Goal: Answer question/provide support: Answer question/provide support

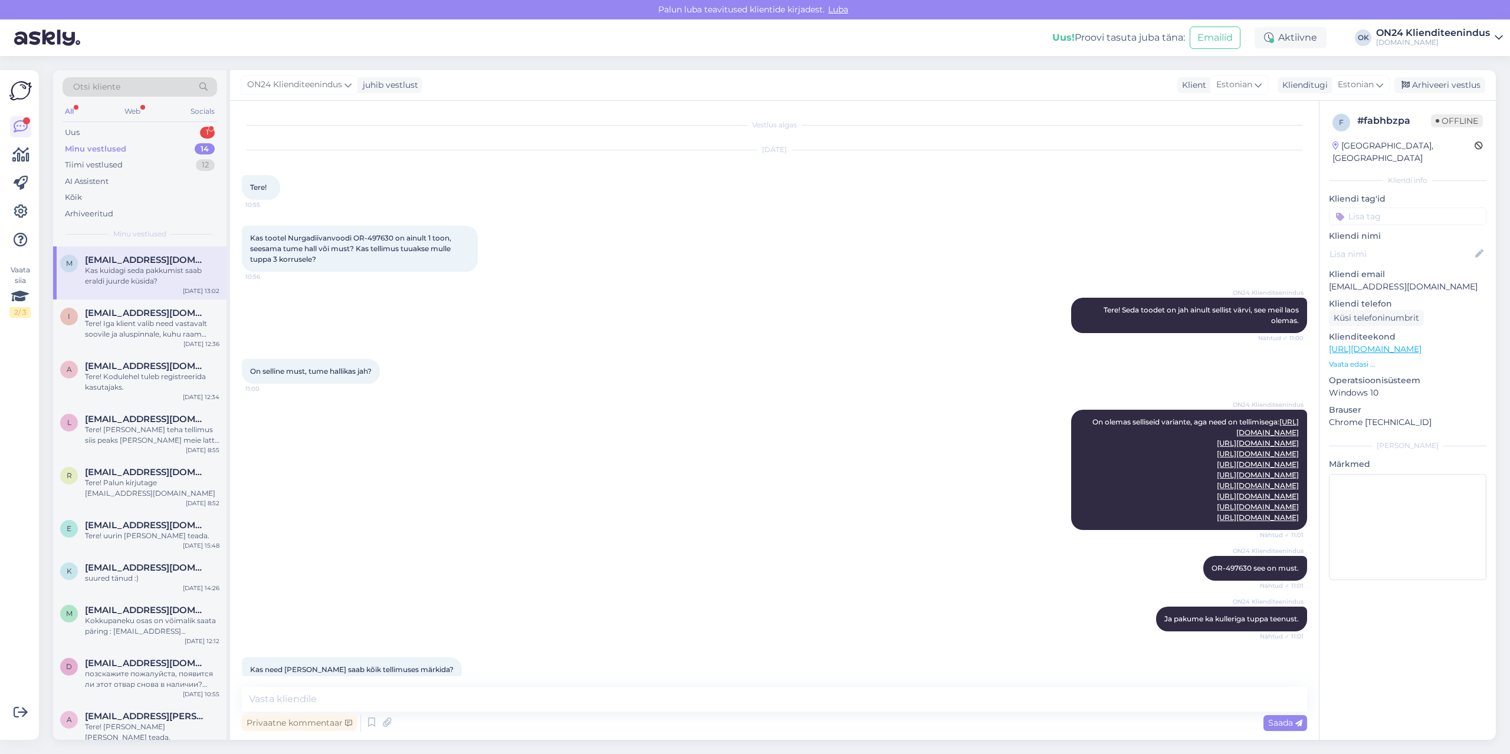
scroll to position [1930, 0]
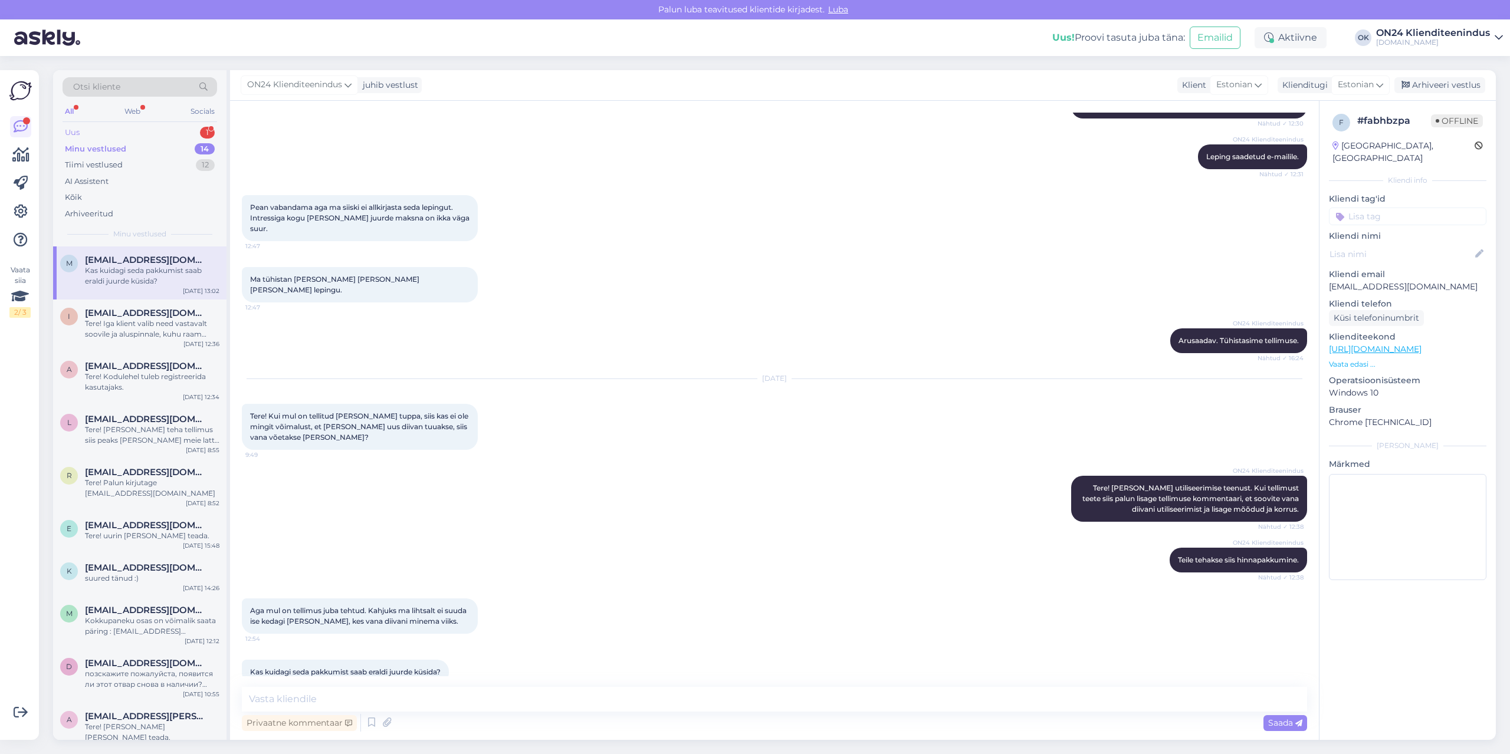
click at [106, 128] on div "Uus 1" at bounding box center [140, 132] width 155 height 17
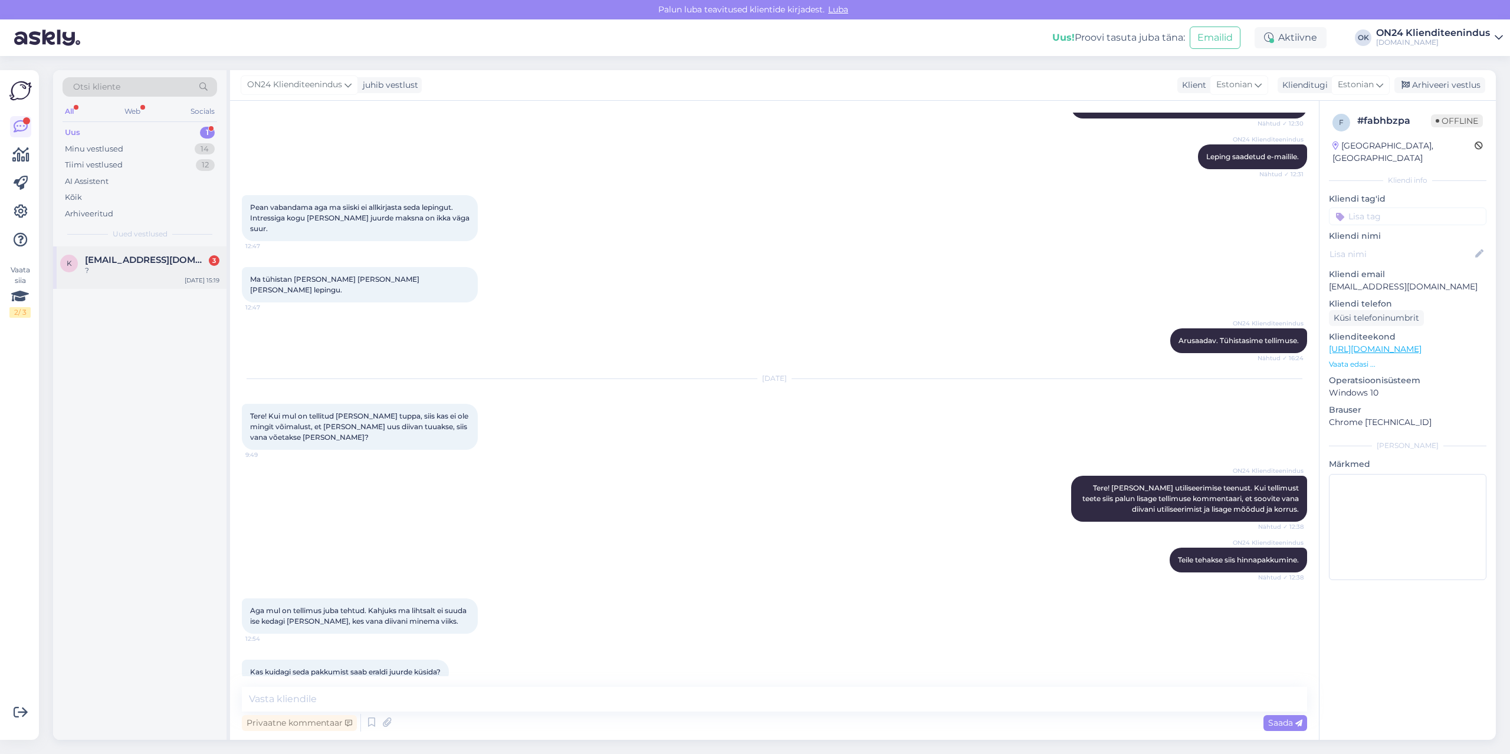
click at [132, 255] on span "[EMAIL_ADDRESS][DOMAIN_NAME]" at bounding box center [146, 260] width 123 height 11
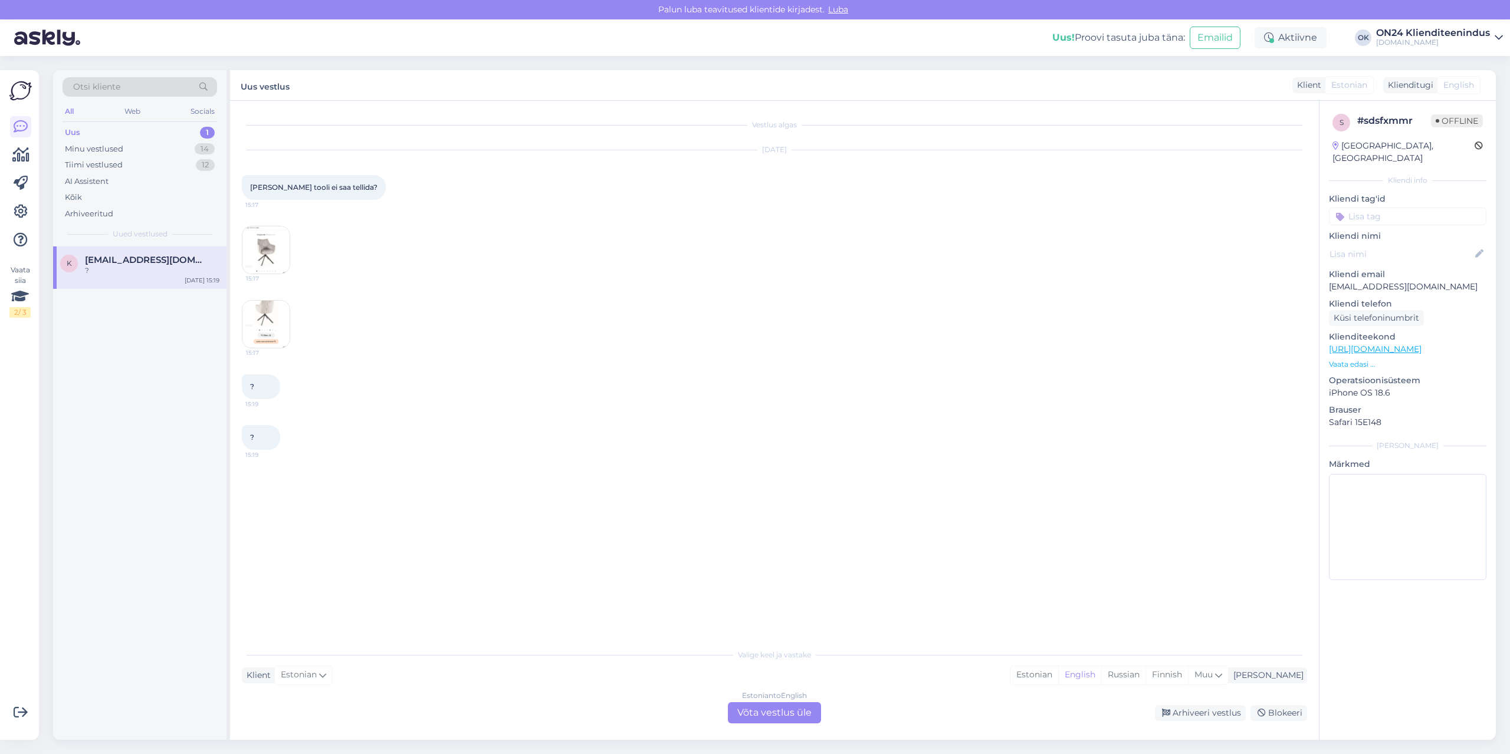
scroll to position [0, 0]
click at [273, 244] on img at bounding box center [265, 250] width 47 height 47
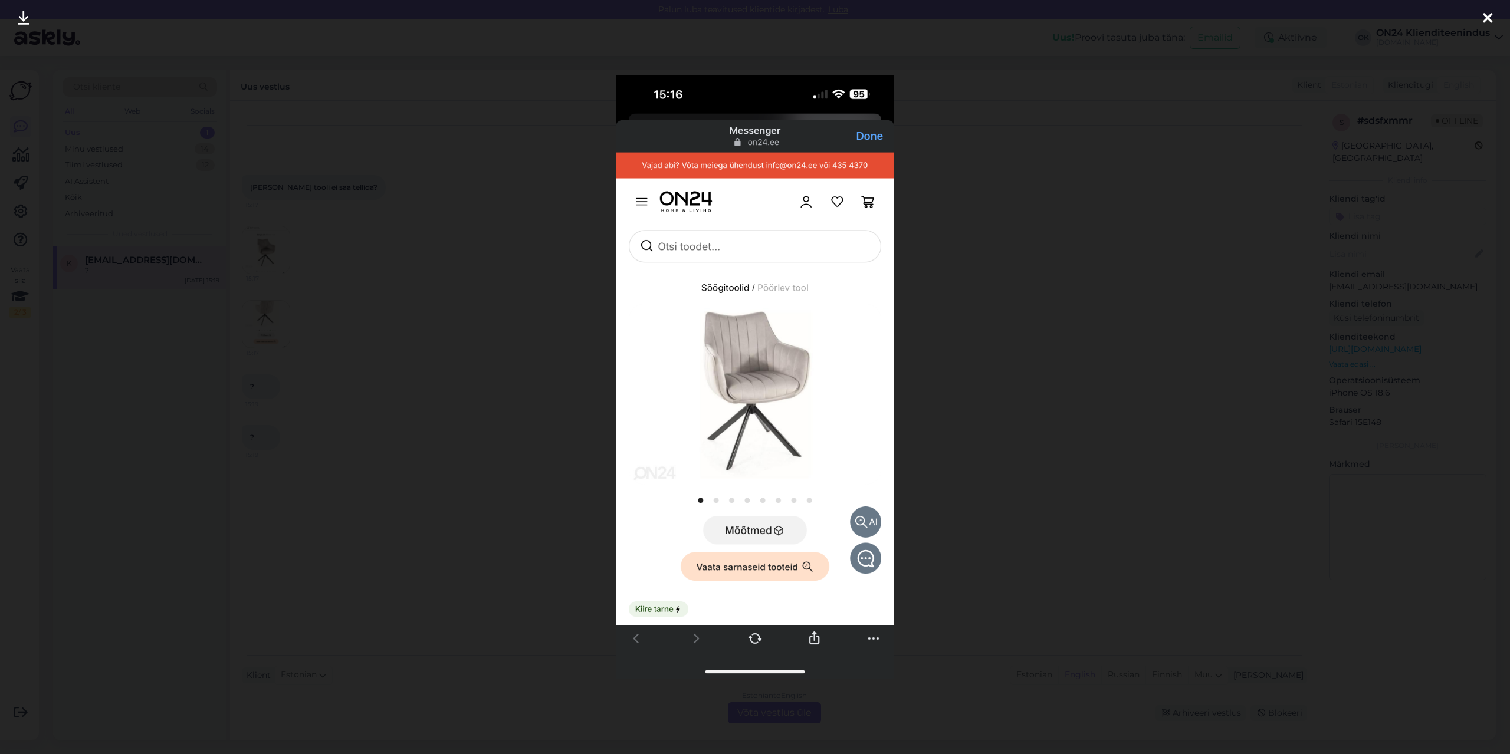
click at [455, 333] on div at bounding box center [755, 377] width 1510 height 754
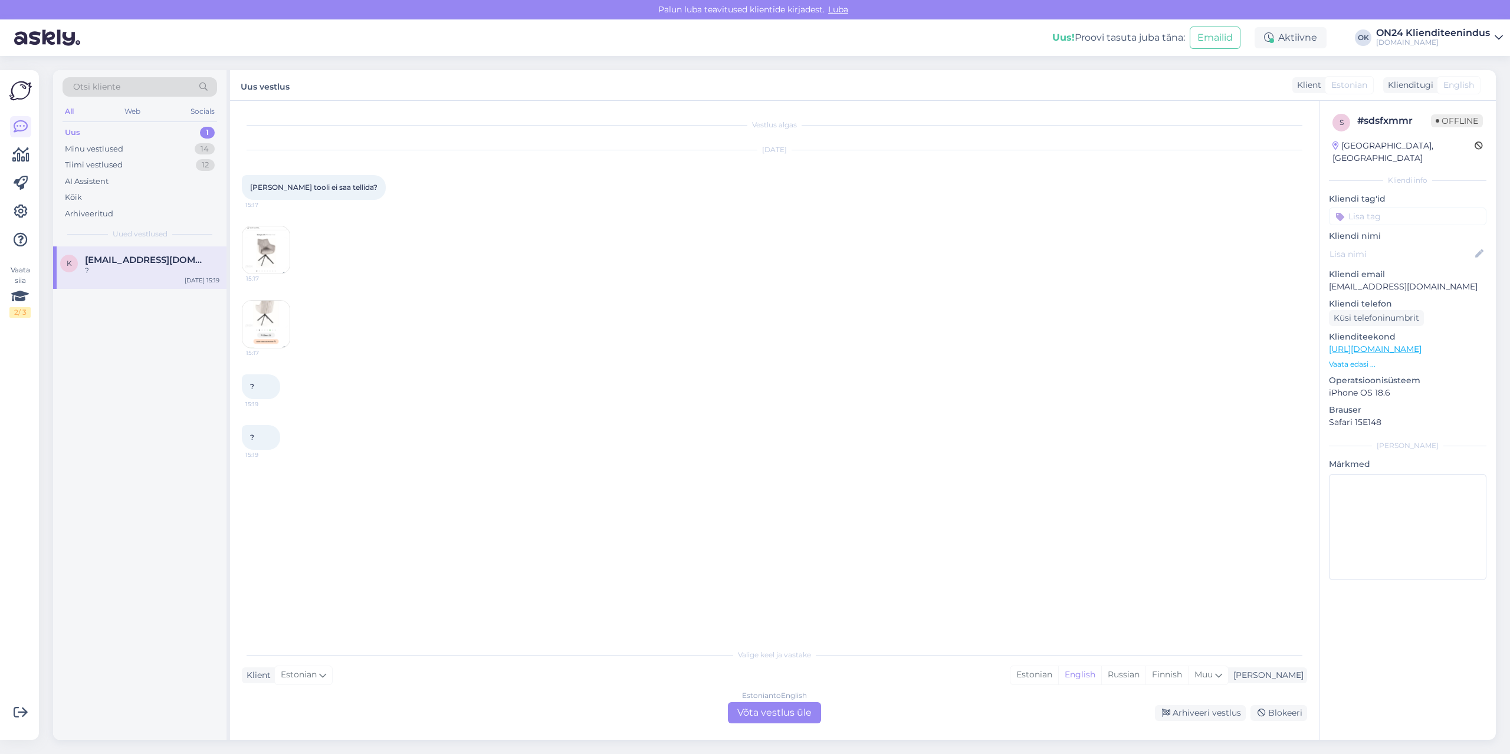
click at [262, 309] on img at bounding box center [265, 324] width 47 height 47
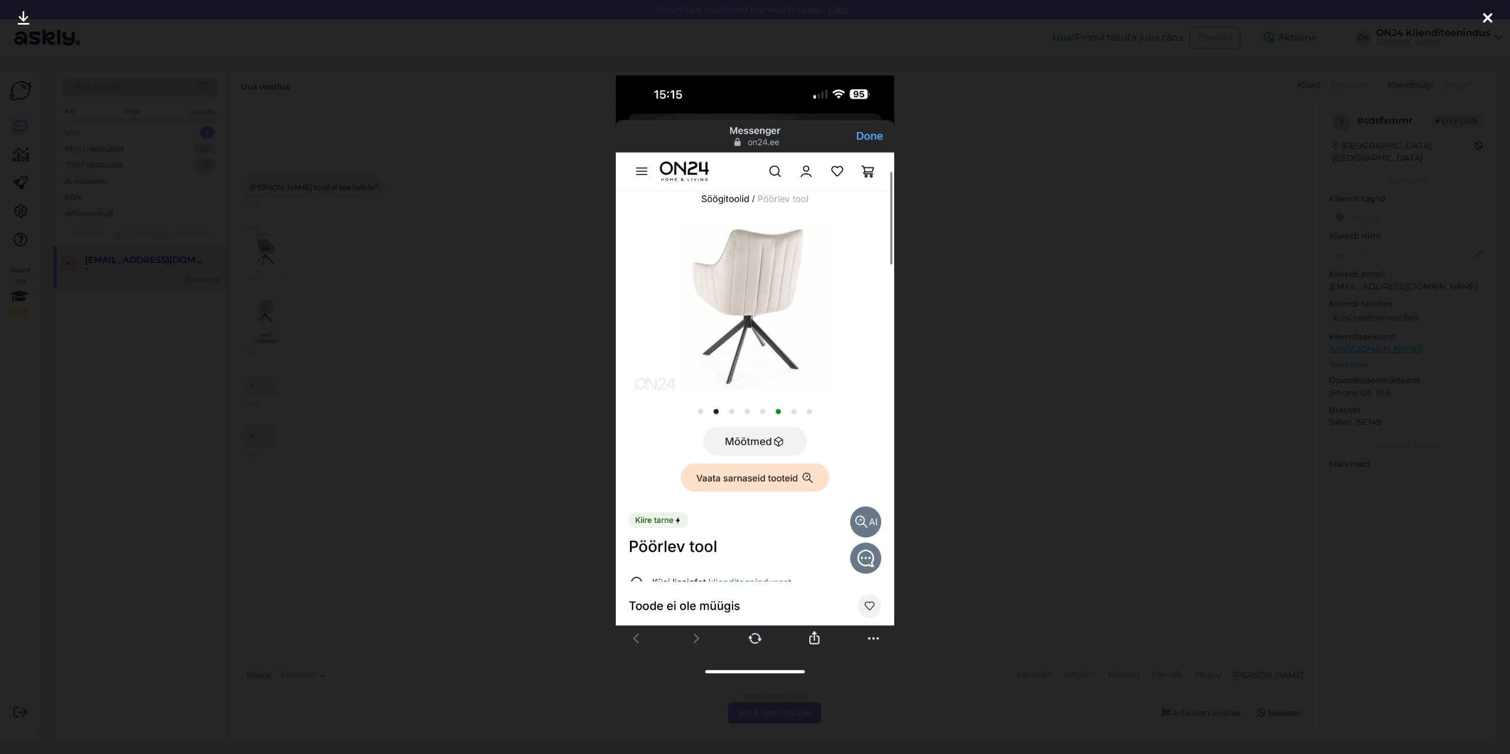
click at [403, 321] on div at bounding box center [755, 377] width 1510 height 754
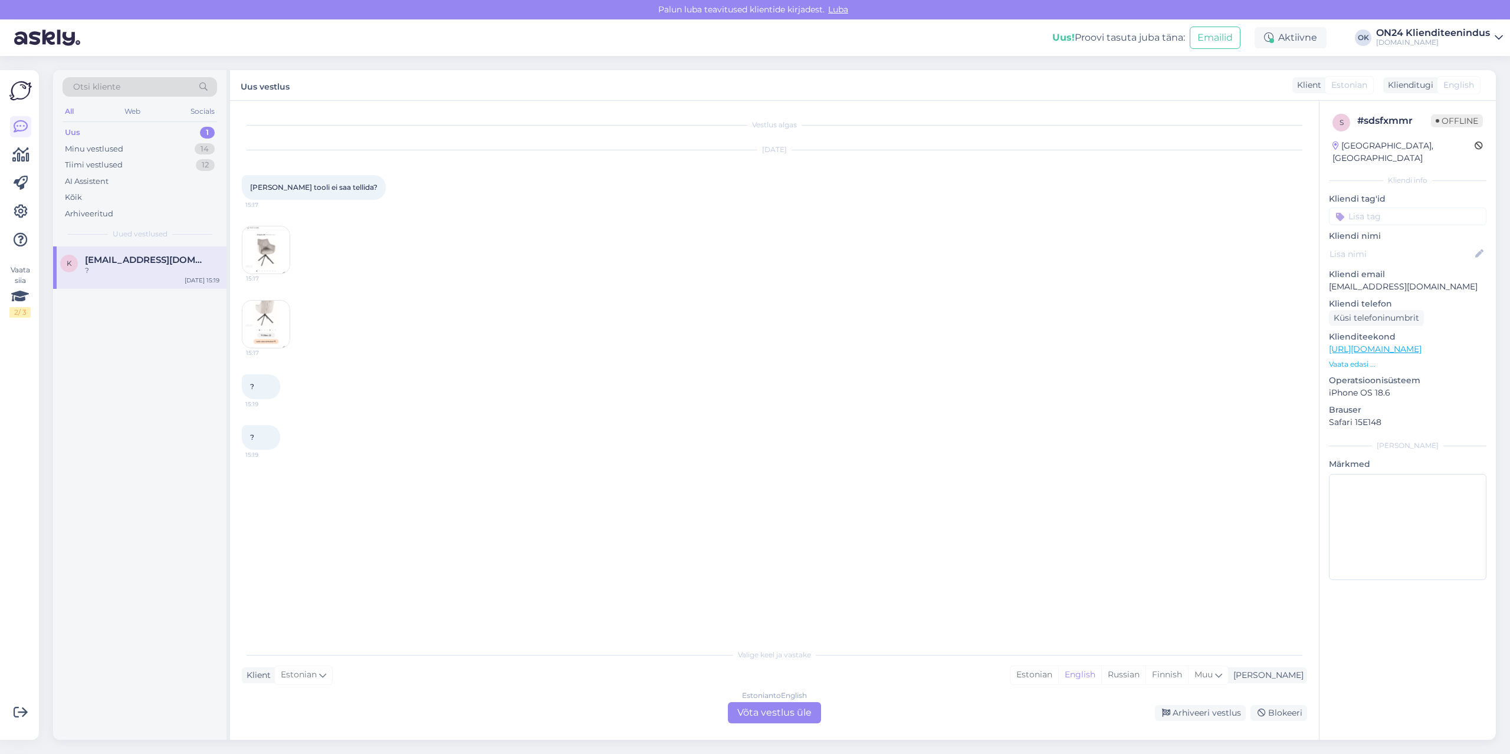
click at [1360, 359] on p "Vaata edasi ..." at bounding box center [1407, 364] width 157 height 11
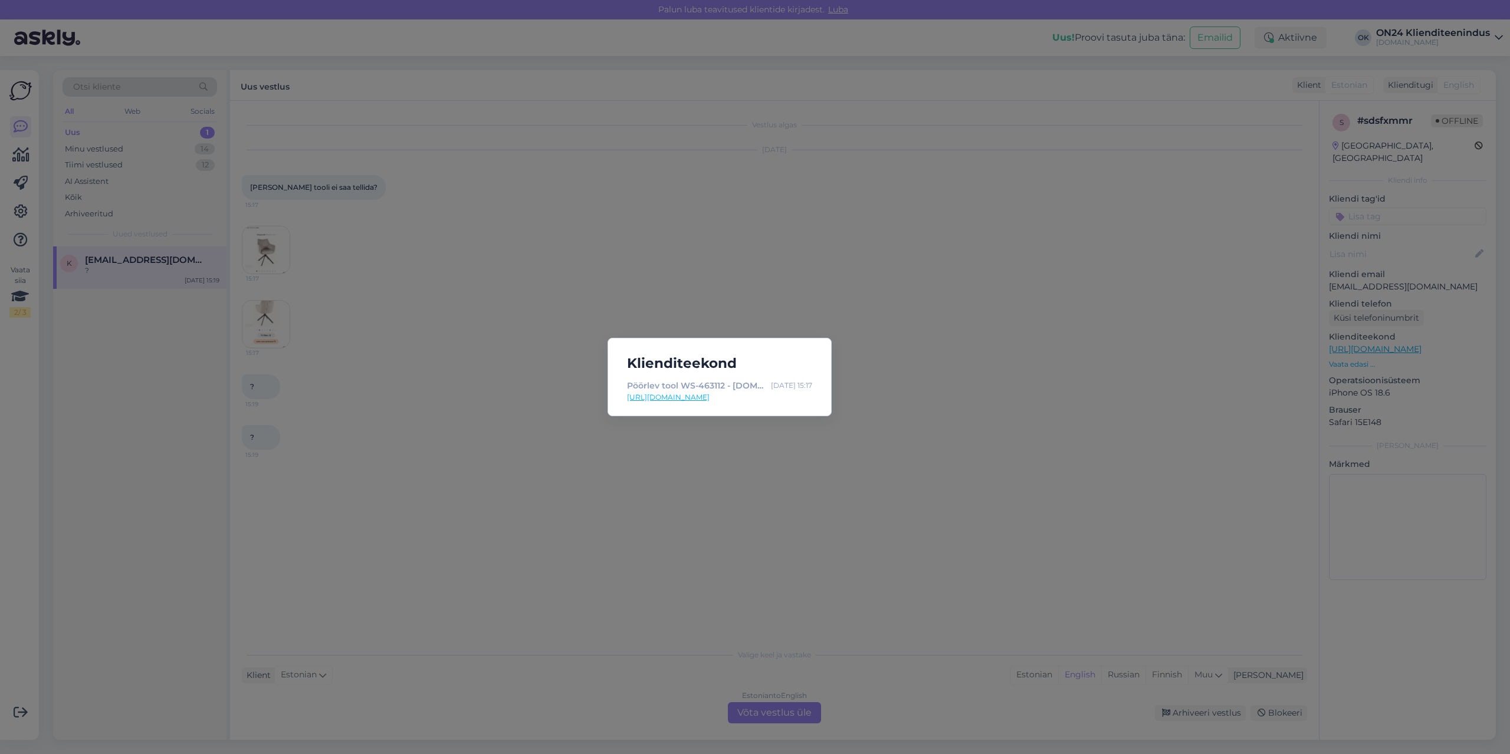
click at [746, 398] on link "[URL][DOMAIN_NAME]" at bounding box center [719, 397] width 185 height 11
click at [465, 467] on div "Klienditeekond Pöörlev tool WS-463112 - [DOMAIN_NAME] Sisustuskaubamaja [DATE] …" at bounding box center [755, 377] width 1510 height 754
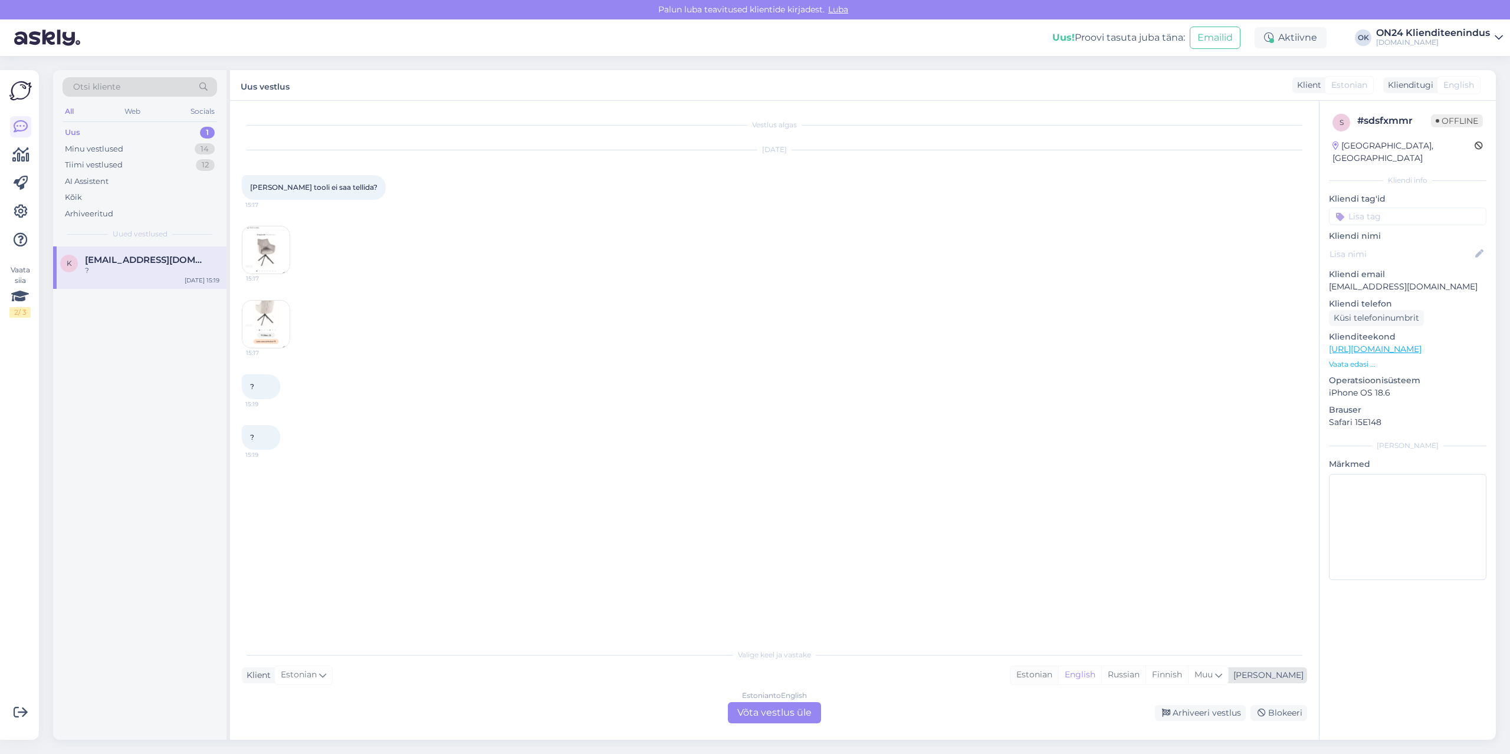
click at [1058, 675] on div "Estonian" at bounding box center [1034, 676] width 48 height 18
click at [780, 710] on div "Estonian to Estonian Võta vestlus üle" at bounding box center [774, 713] width 93 height 21
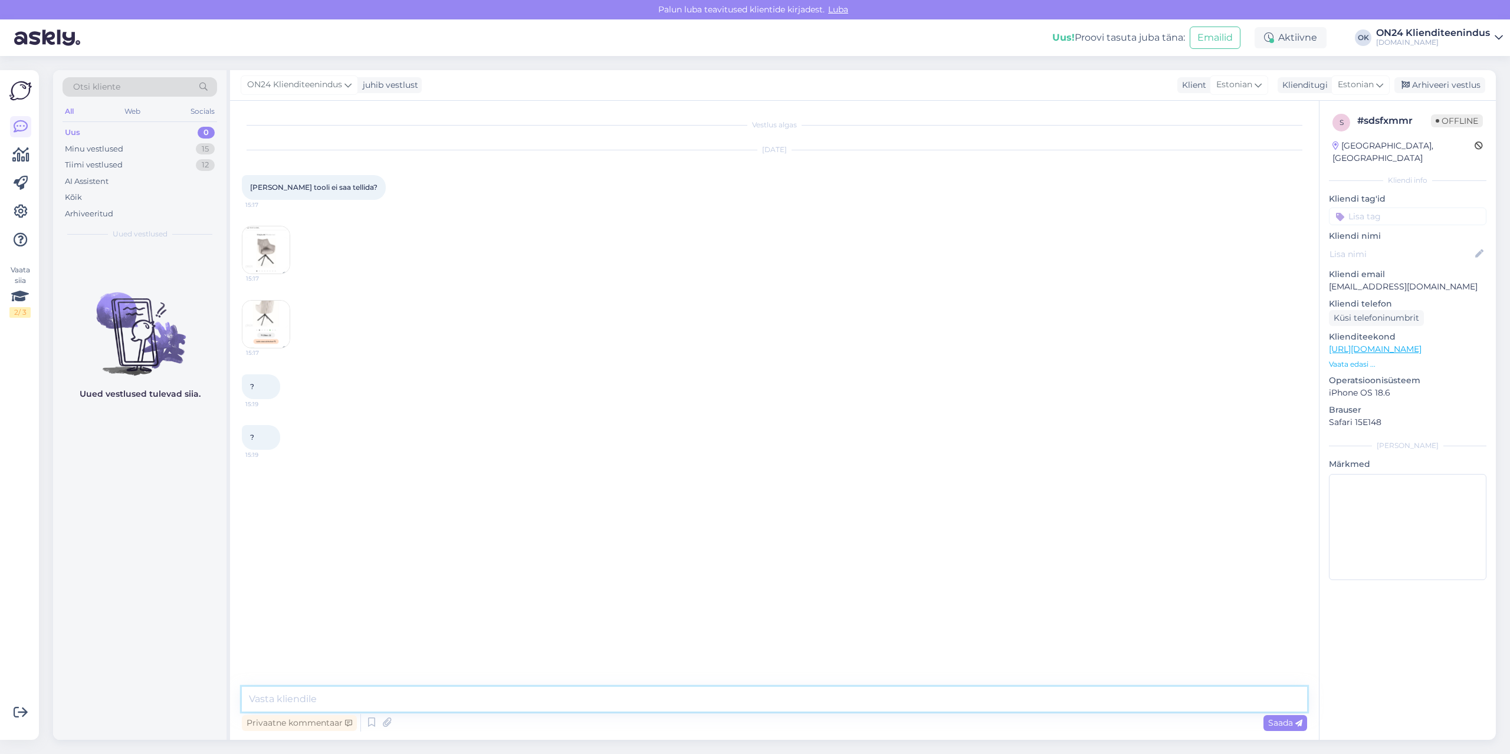
click at [752, 698] on textarea at bounding box center [774, 699] width 1065 height 25
type textarea "Tere! Paraku antud toode ei ole enam saadaval."
